Goal: Task Accomplishment & Management: Use online tool/utility

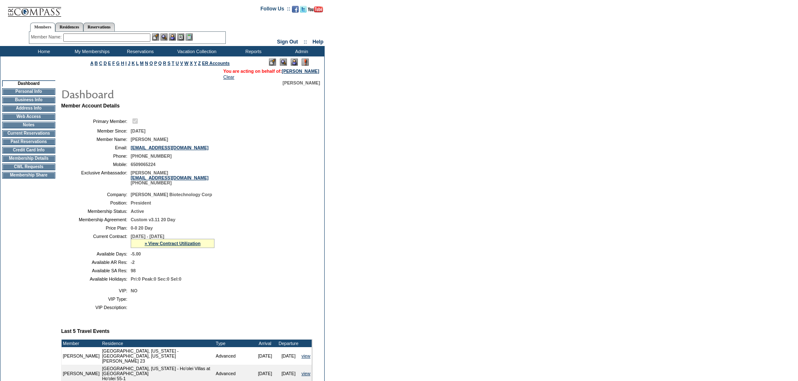
click at [294, 64] on img at bounding box center [294, 62] width 7 height 7
click at [22, 170] on td "CWL Requests" at bounding box center [28, 167] width 53 height 7
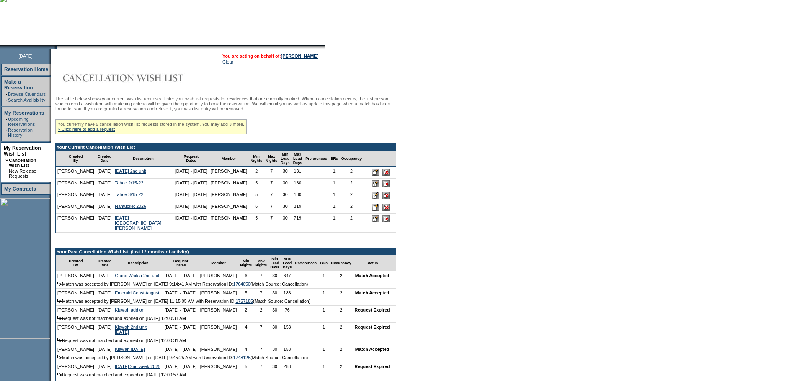
scroll to position [84, 0]
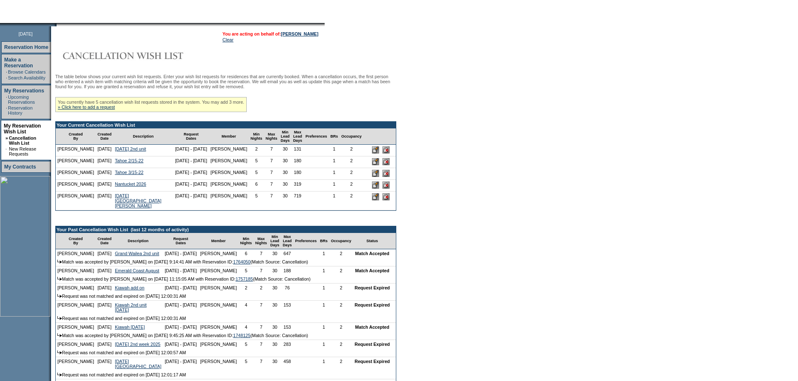
click at [382, 165] on input "image" at bounding box center [385, 161] width 7 height 7
